Goal: Check status

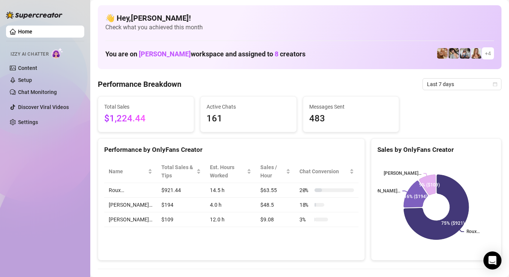
click at [436, 83] on span "Last 7 days" at bounding box center [462, 84] width 70 height 11
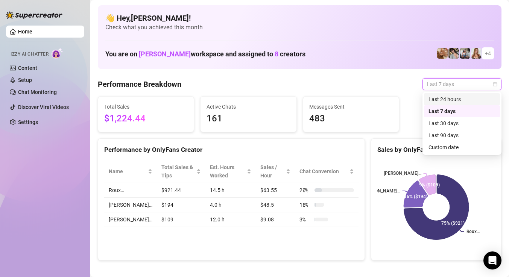
click at [432, 97] on div "Last 24 hours" at bounding box center [461, 99] width 67 height 8
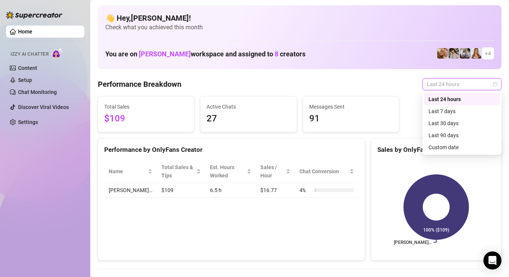
click at [435, 85] on span "Last 24 hours" at bounding box center [462, 84] width 70 height 11
click at [435, 109] on div "Last 7 days" at bounding box center [461, 111] width 67 height 8
